Goal: Book appointment/travel/reservation

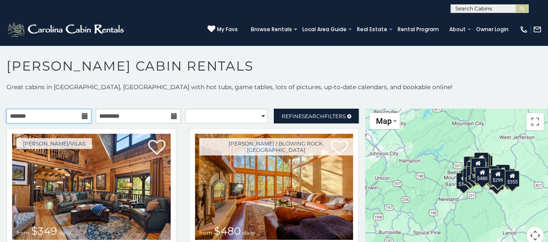
click at [63, 116] on input "text" at bounding box center [48, 116] width 85 height 15
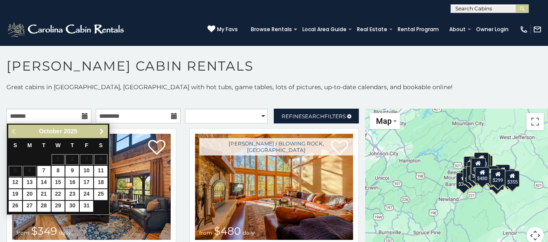
click at [102, 129] on span "Next" at bounding box center [101, 131] width 7 height 7
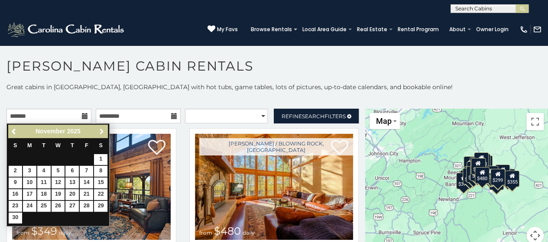
click at [102, 129] on span "Next" at bounding box center [101, 131] width 7 height 7
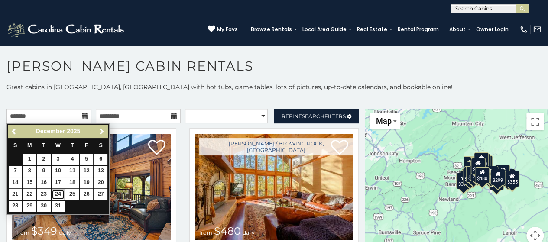
click at [53, 192] on link "24" at bounding box center [58, 194] width 13 height 11
type input "**********"
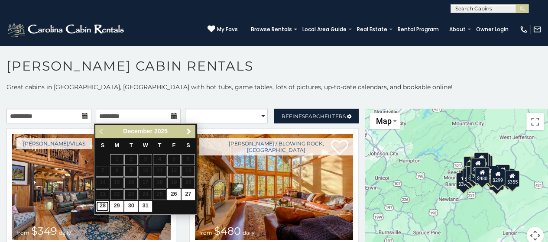
click at [107, 203] on link "28" at bounding box center [102, 206] width 13 height 11
type input "**********"
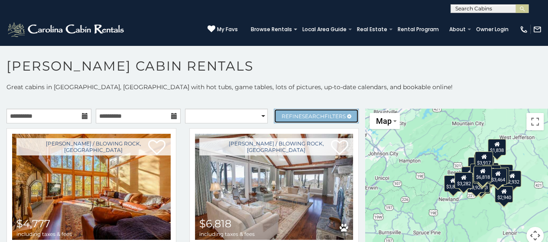
click at [289, 114] on span "Refine Search Filters" at bounding box center [313, 116] width 64 height 6
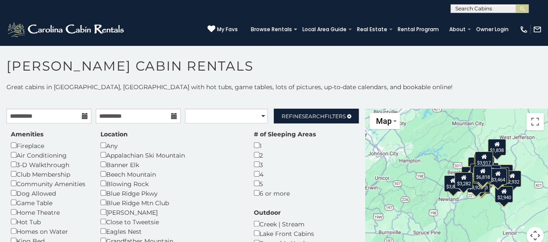
click at [105, 142] on div "Any" at bounding box center [170, 146] width 140 height 10
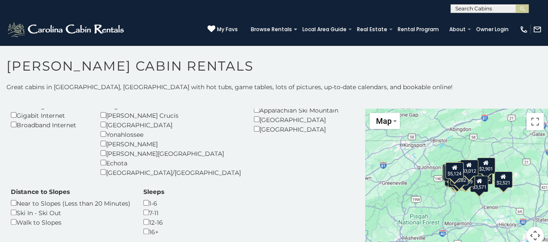
scroll to position [216, 0]
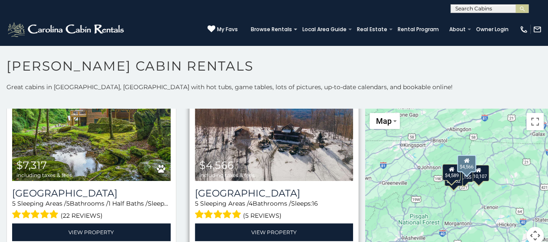
scroll to position [748, 0]
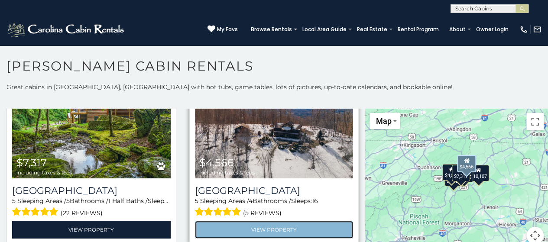
click at [302, 237] on link "View Property" at bounding box center [274, 230] width 158 height 18
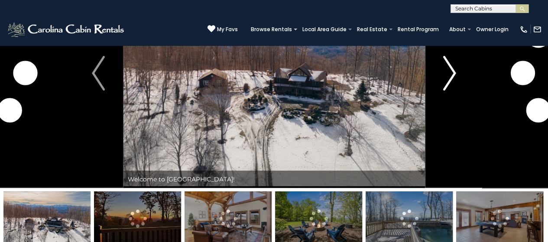
click at [442, 79] on button "Next" at bounding box center [449, 72] width 50 height 229
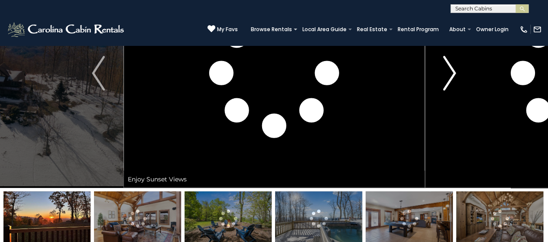
click at [442, 79] on button "Next" at bounding box center [449, 72] width 50 height 229
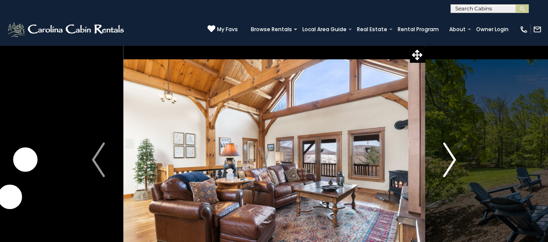
click at [456, 165] on button "Next" at bounding box center [449, 159] width 50 height 229
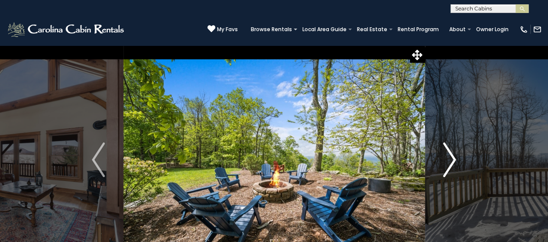
click at [456, 165] on button "Next" at bounding box center [449, 159] width 50 height 229
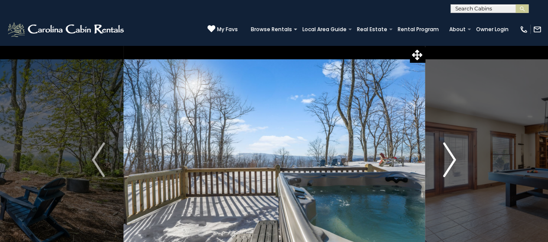
click at [456, 165] on button "Next" at bounding box center [449, 159] width 50 height 229
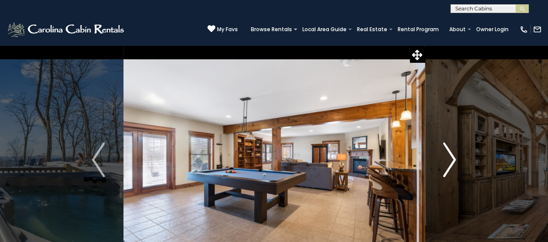
click at [456, 165] on button "Next" at bounding box center [449, 159] width 50 height 229
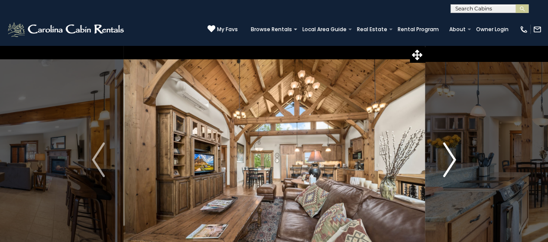
click at [456, 165] on button "Next" at bounding box center [449, 159] width 50 height 229
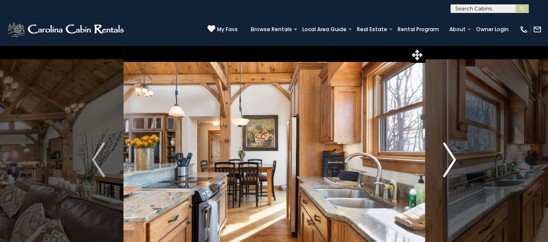
click at [456, 165] on button "Next" at bounding box center [449, 159] width 50 height 229
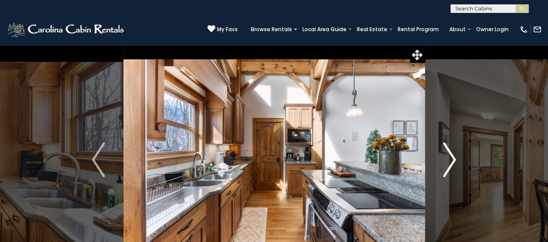
click at [456, 165] on button "Next" at bounding box center [449, 159] width 50 height 229
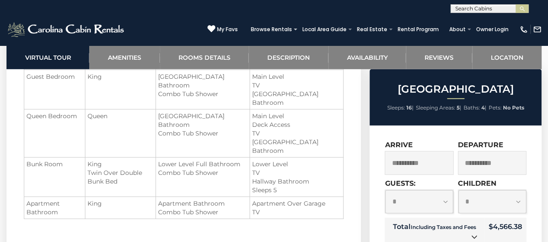
scroll to position [1039, 0]
